Goal: Navigation & Orientation: Find specific page/section

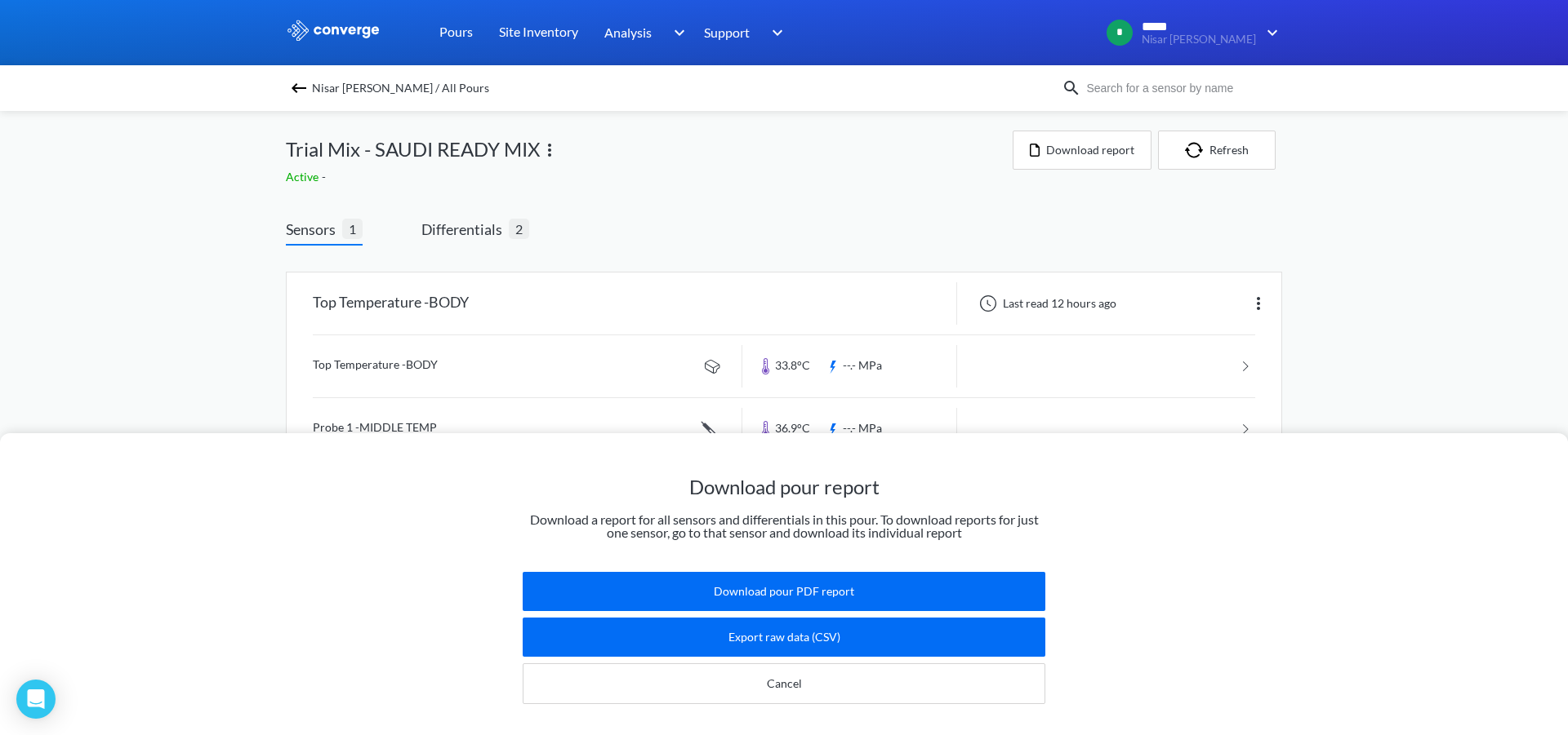
click at [1256, 310] on div "Download pour report Download a report for all sensors and differentials in thi…" at bounding box center [784, 368] width 1568 height 735
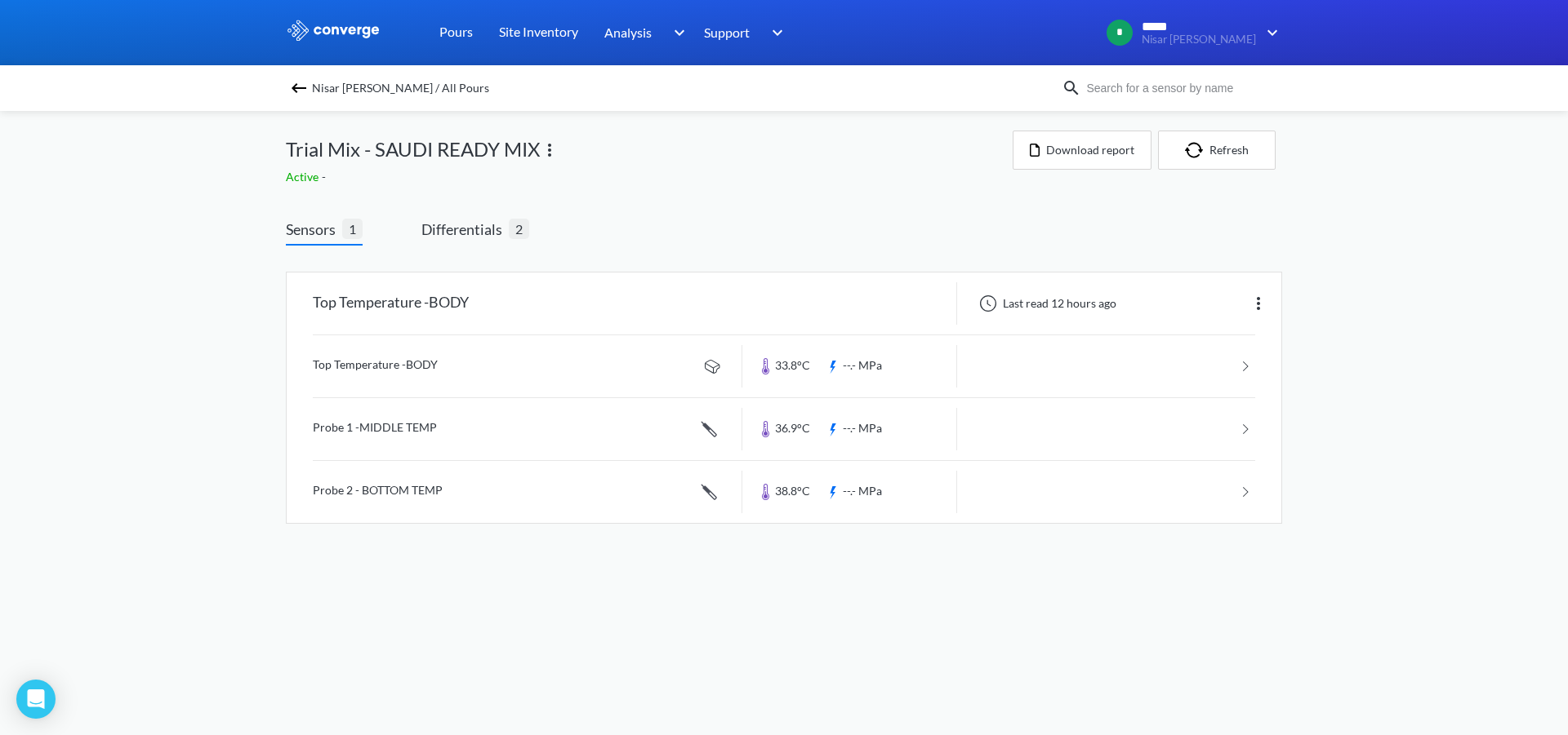
click at [1256, 310] on img at bounding box center [1258, 304] width 20 height 20
click at [1256, 310] on div "Edit" at bounding box center [1215, 303] width 104 height 31
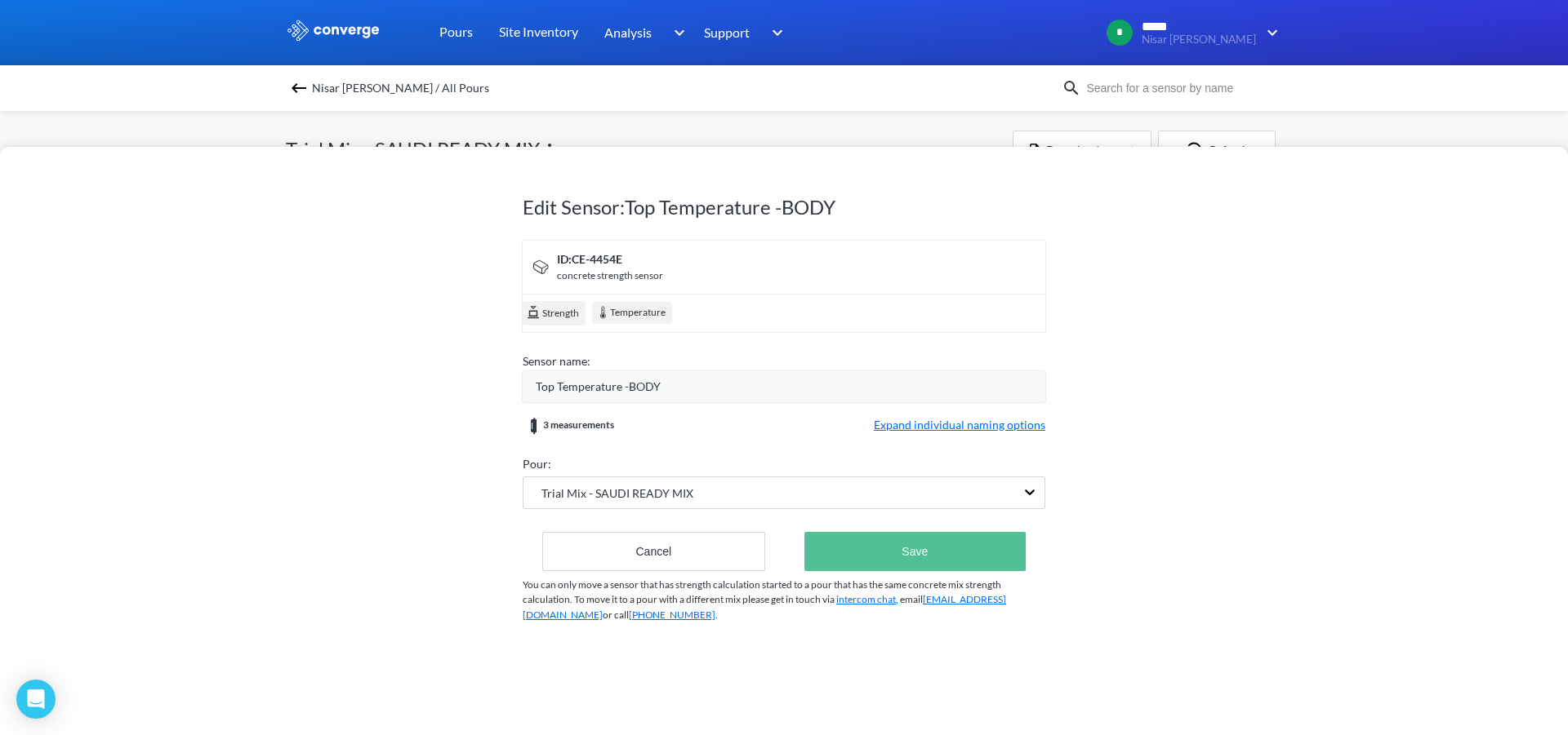
click at [836, 546] on button "Save" at bounding box center [914, 551] width 222 height 39
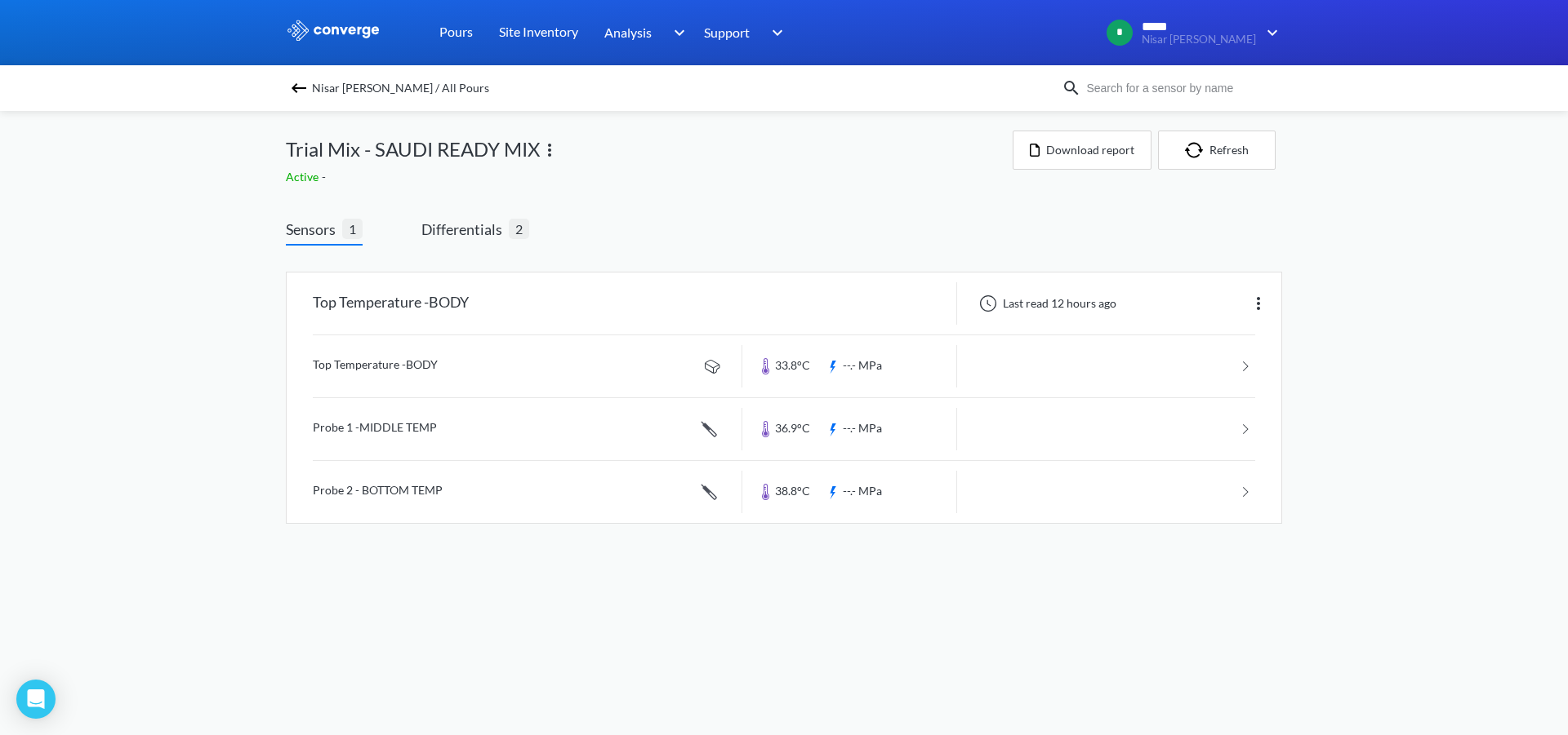
click at [289, 91] on img at bounding box center [299, 88] width 20 height 20
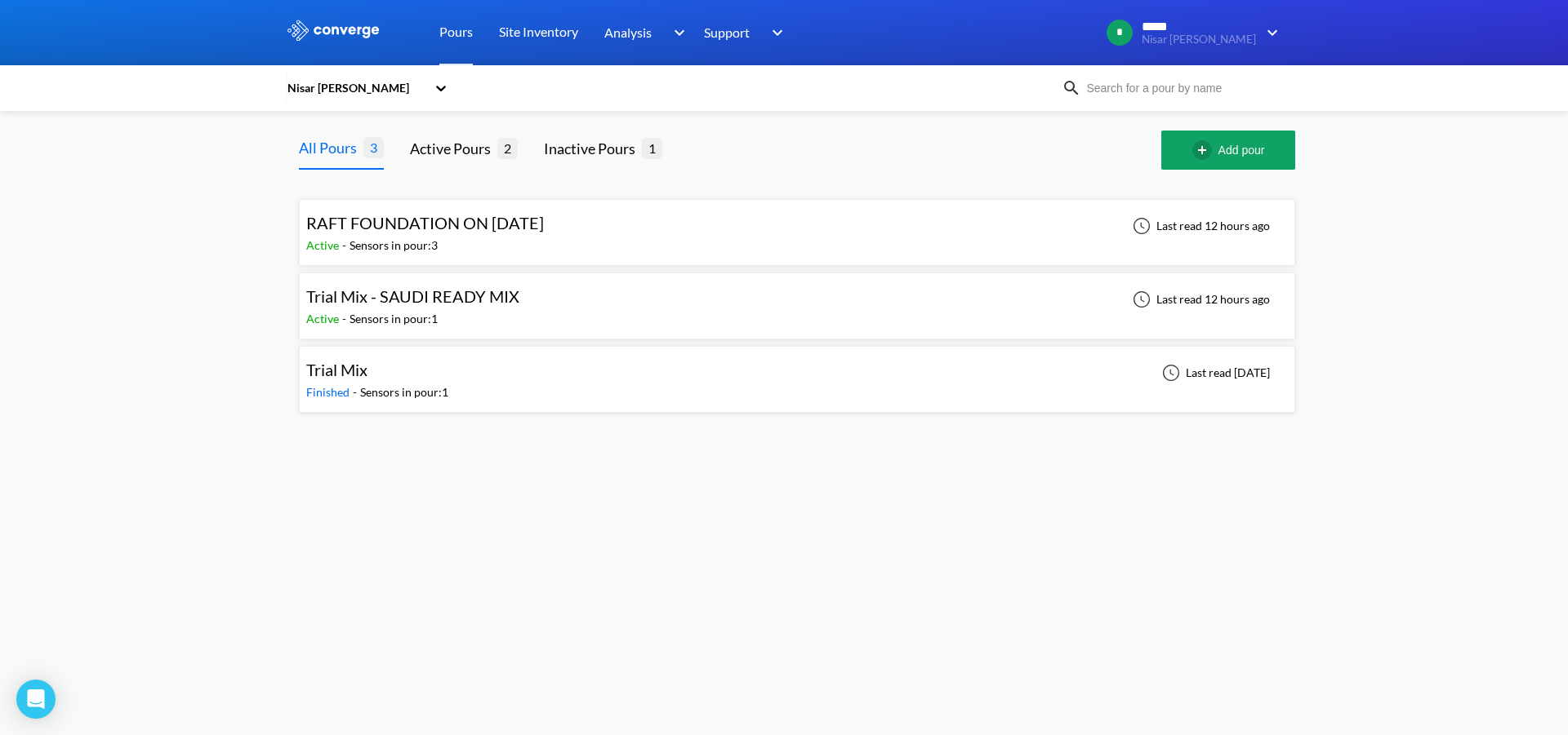
drag, startPoint x: 767, startPoint y: 309, endPoint x: 730, endPoint y: 313, distance: 37.2
click at [730, 313] on div "Trial Mix - SAUDI READY MIX Active - Sensors in pour: 1 Last read 12 hours ago" at bounding box center [797, 306] width 982 height 53
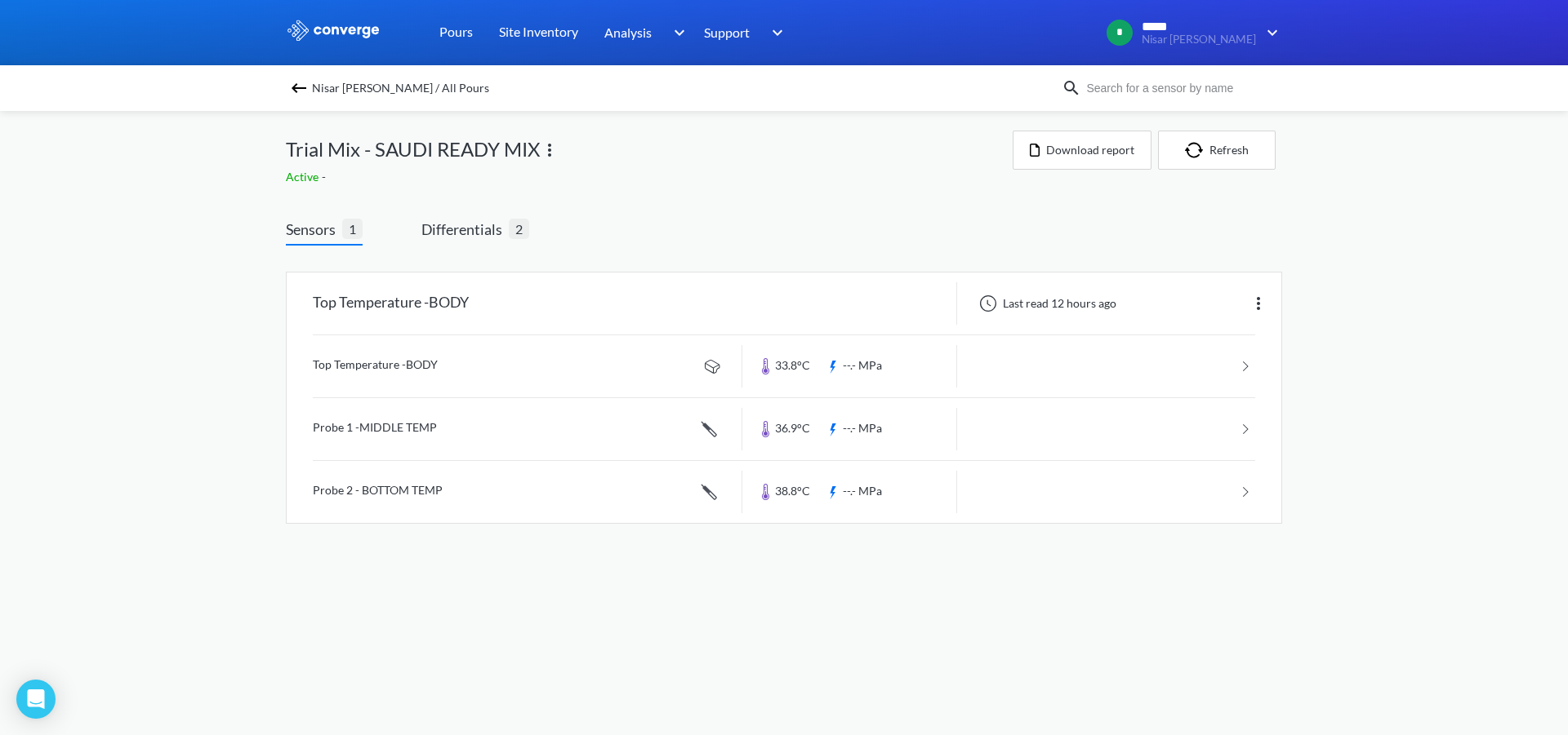
click at [295, 91] on img at bounding box center [299, 88] width 20 height 20
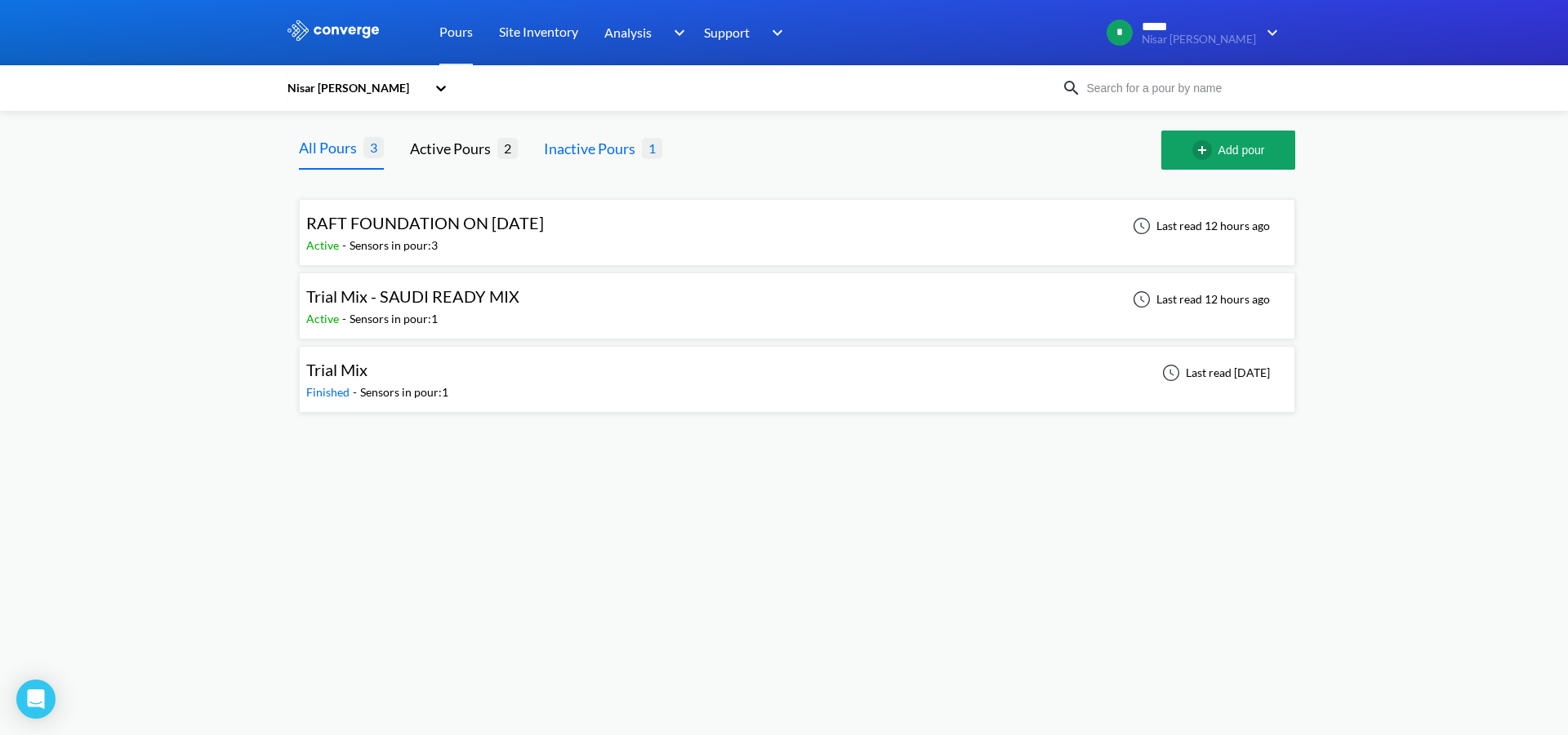
click at [631, 158] on div "Inactive Pours" at bounding box center [592, 148] width 98 height 23
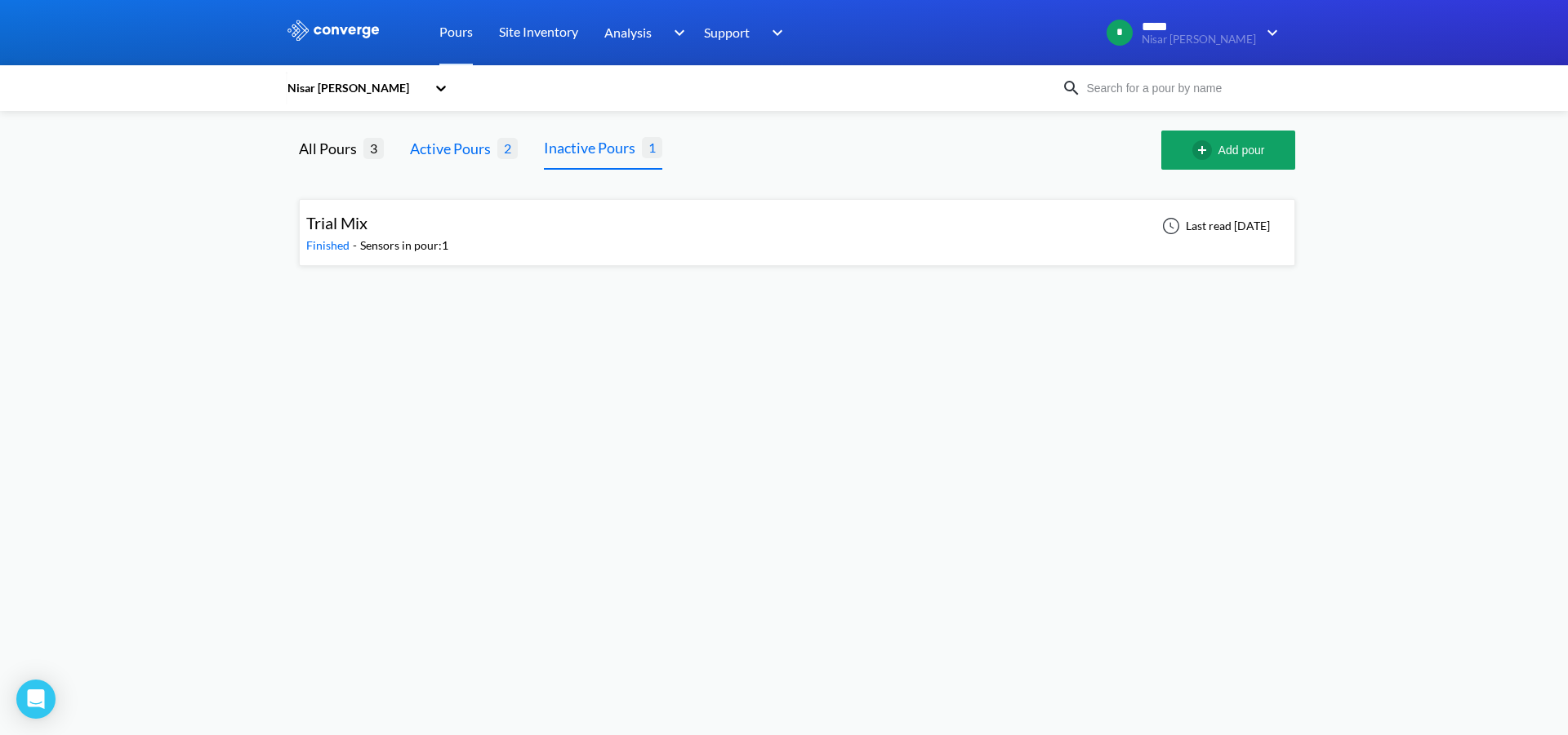
click at [485, 152] on div "Active Pours" at bounding box center [454, 148] width 87 height 23
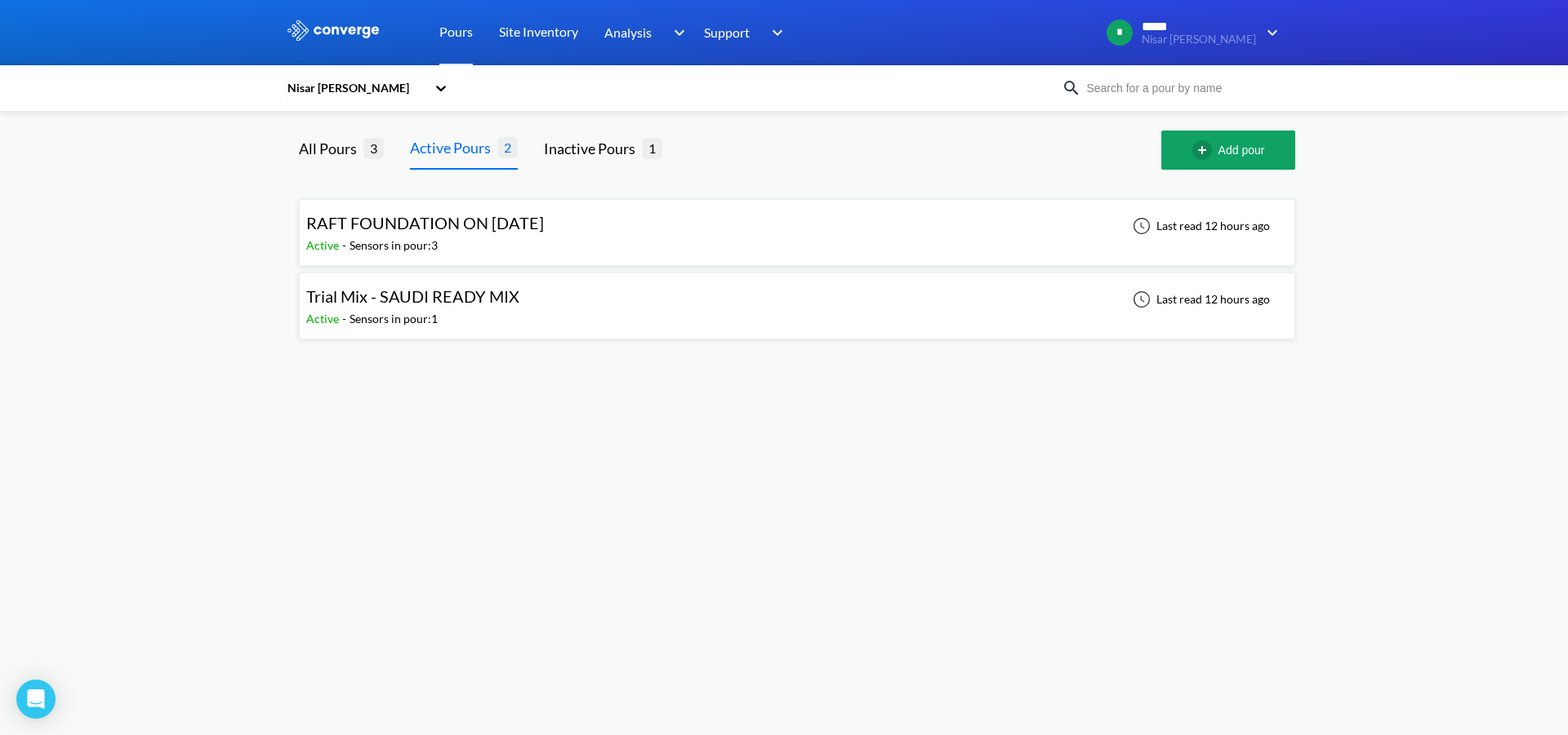
drag, startPoint x: 1215, startPoint y: 320, endPoint x: 1103, endPoint y: 327, distance: 112.2
click at [1103, 327] on div "Trial Mix - SAUDI READY MIX Active - Sensors in pour: 1 Last read 12 hours ago" at bounding box center [797, 306] width 982 height 53
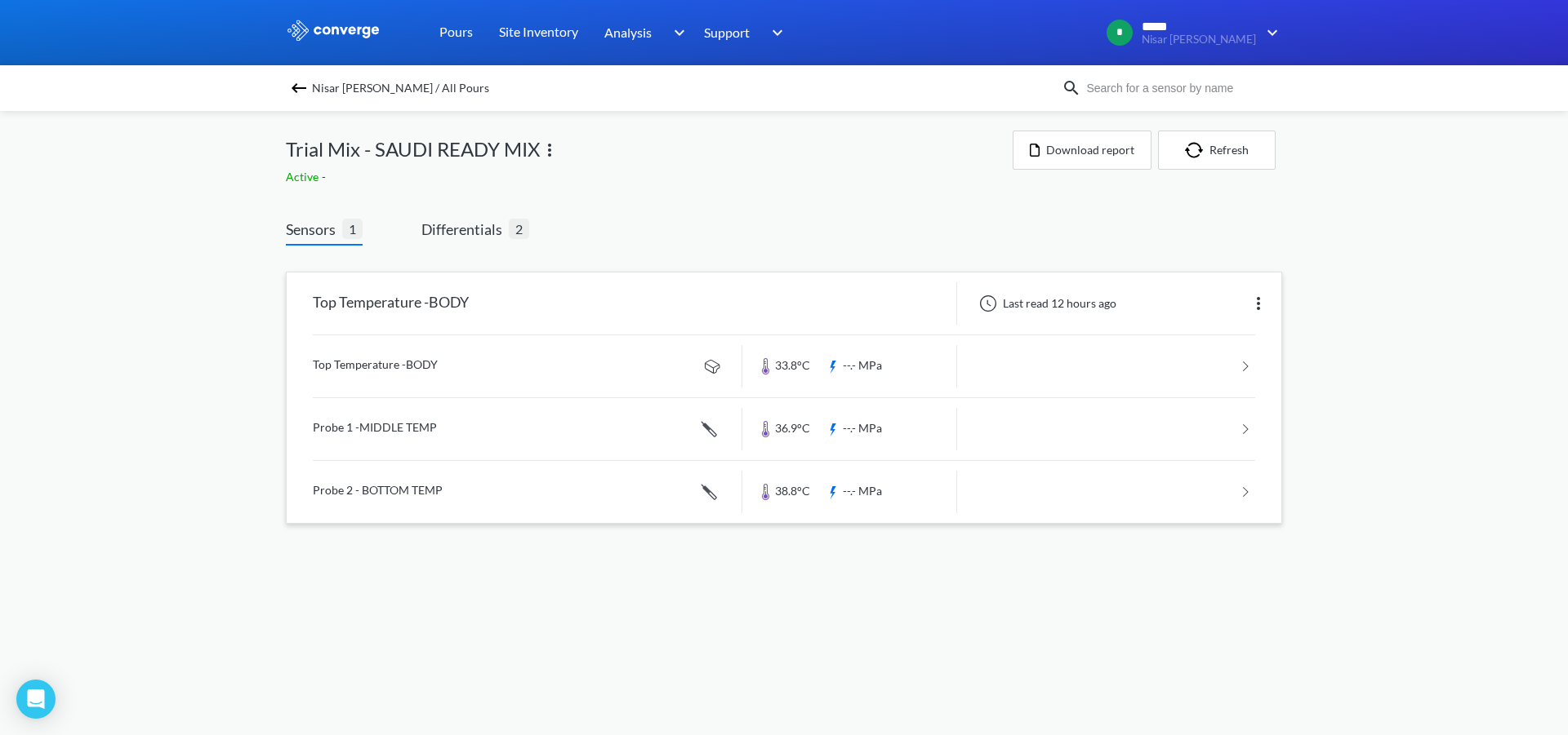
click at [1257, 305] on img at bounding box center [1258, 304] width 20 height 20
click at [285, 89] on div "Nisar [PERSON_NAME] / All Pours" at bounding box center [784, 88] width 1568 height 46
click at [295, 89] on img at bounding box center [299, 88] width 20 height 20
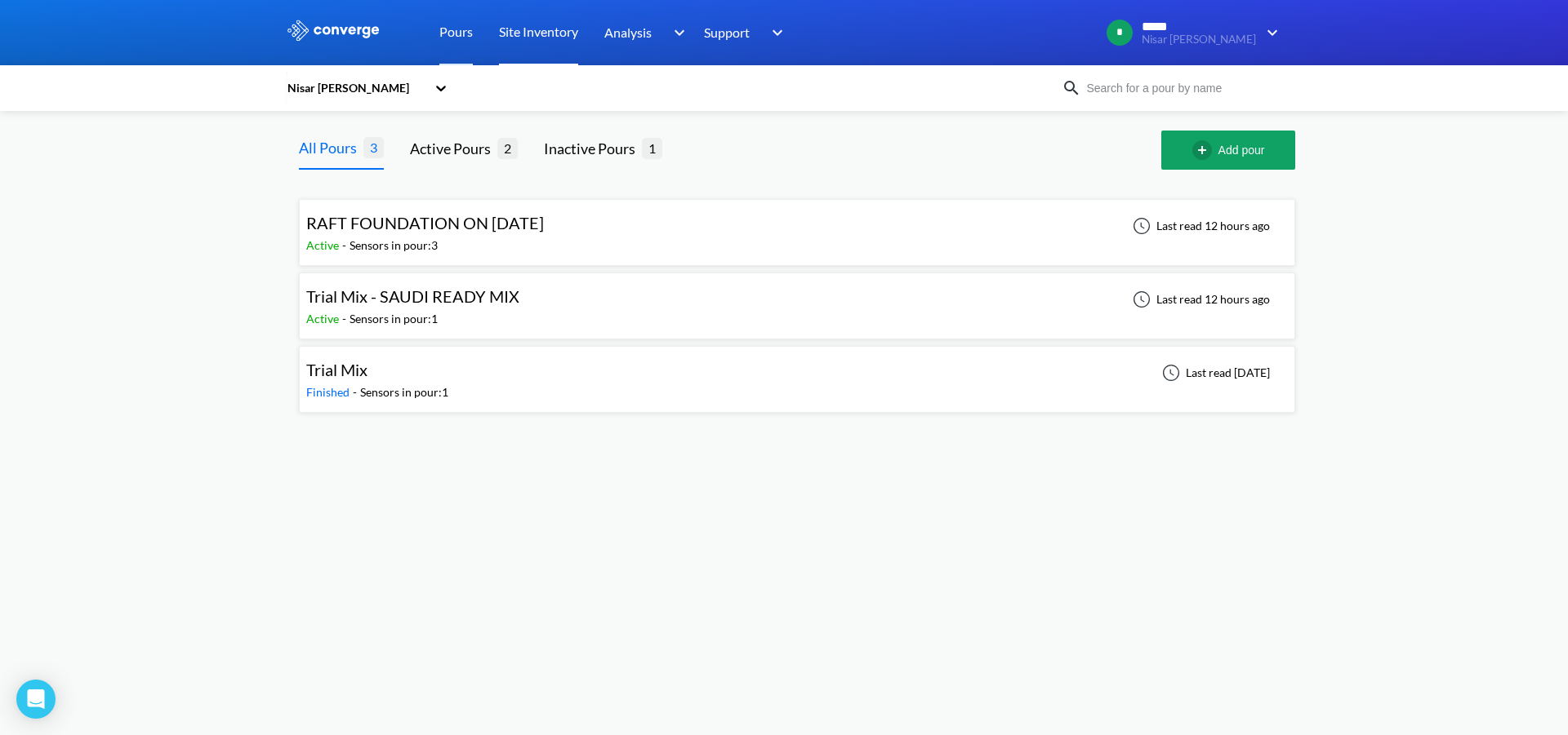
click at [549, 36] on link "Site Inventory" at bounding box center [539, 33] width 79 height 66
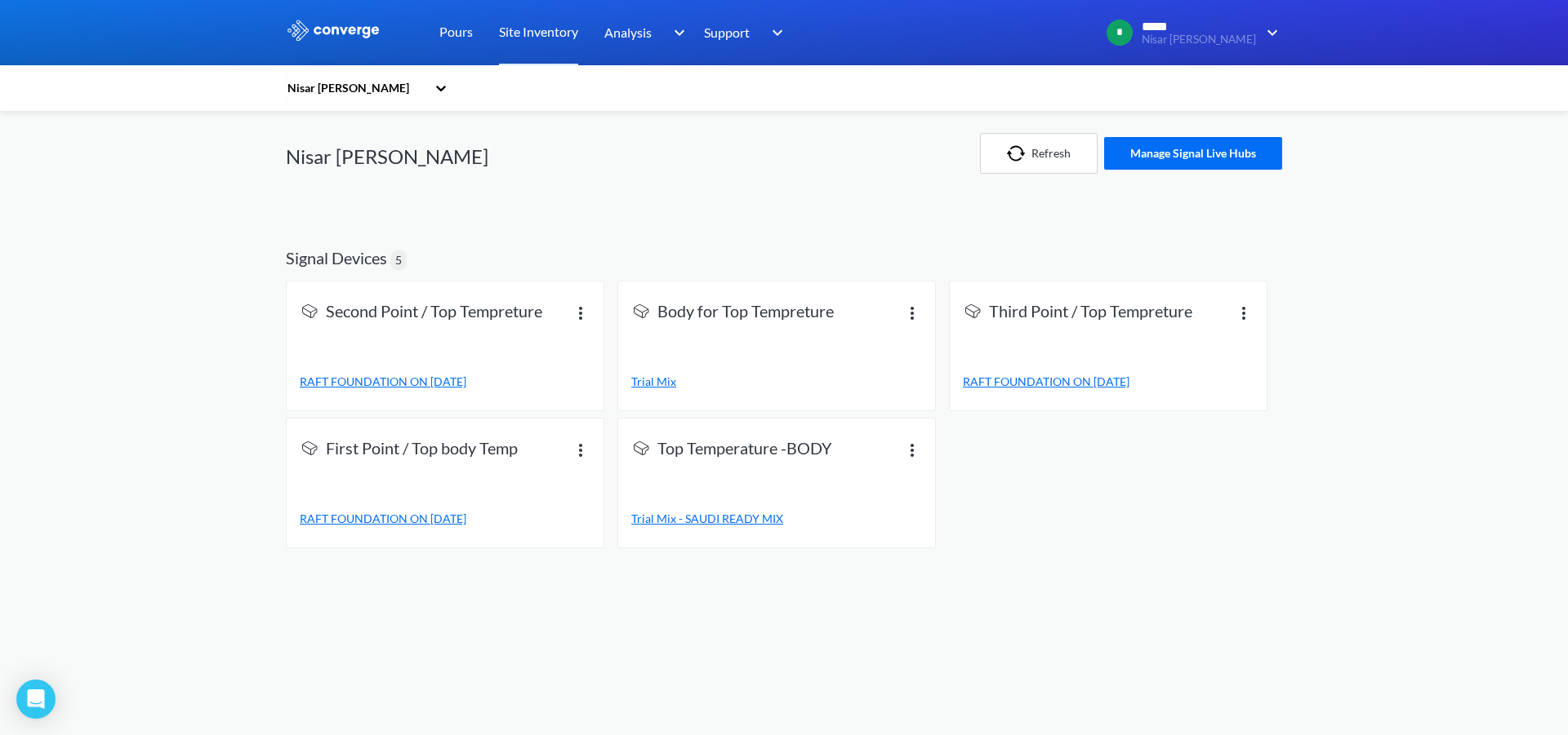
click at [334, 26] on img at bounding box center [333, 30] width 94 height 21
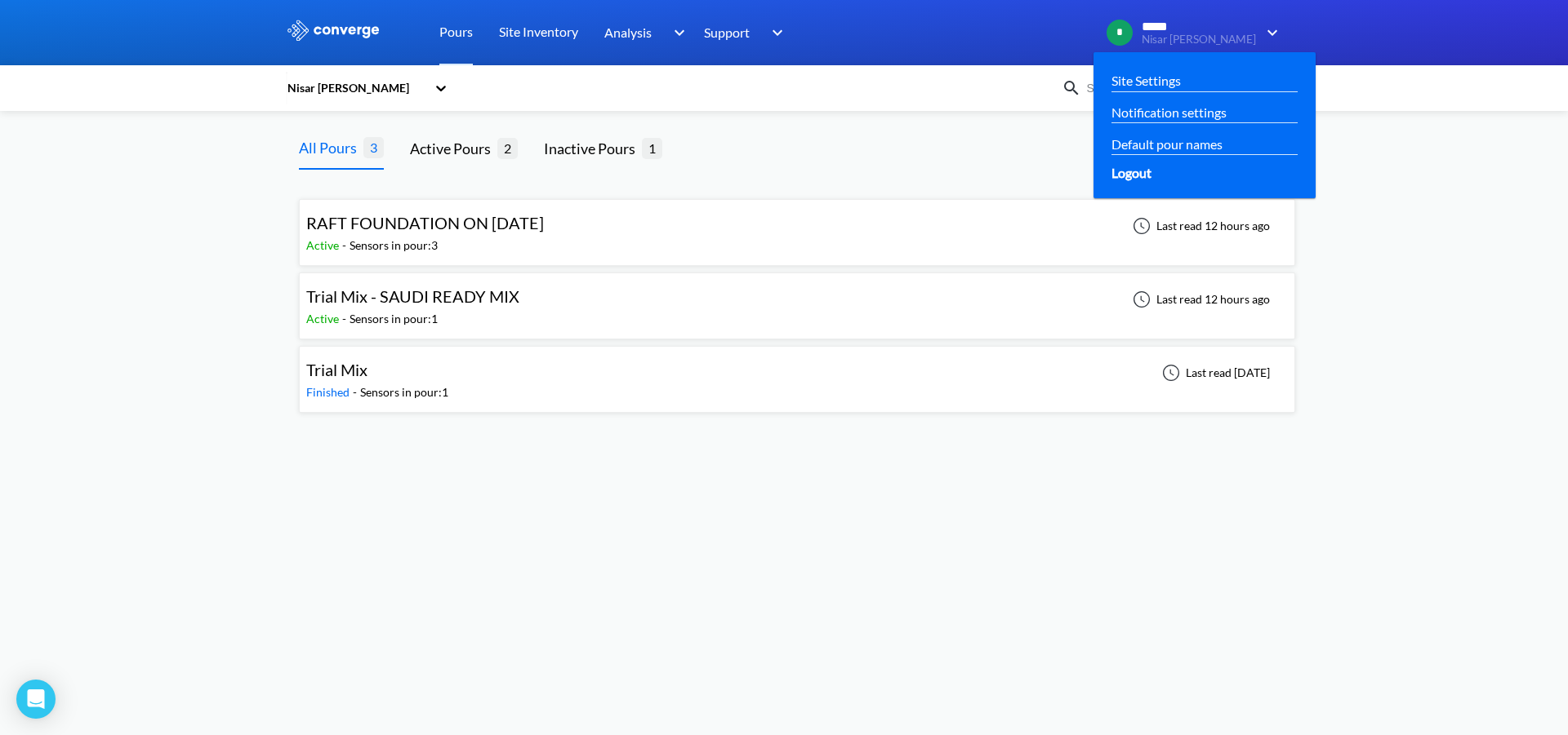
click at [1183, 174] on div "Logout" at bounding box center [1203, 173] width 186 height 21
